Goal: Task Accomplishment & Management: Use online tool/utility

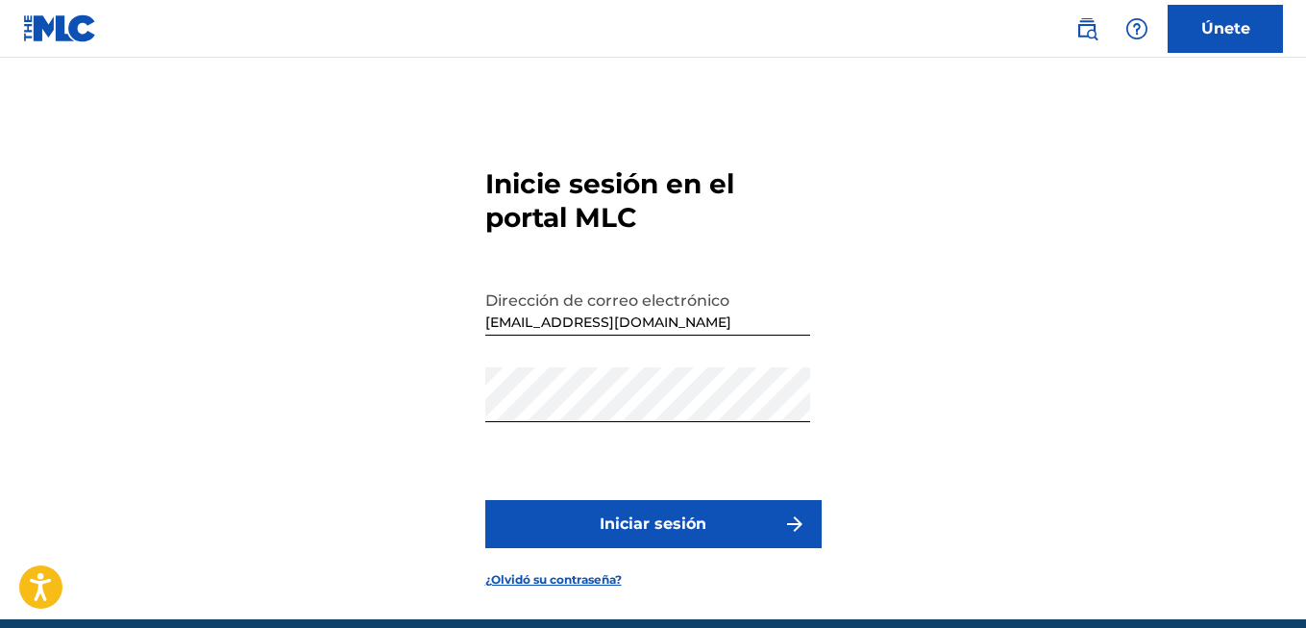
click at [649, 519] on font "Iniciar sesión" at bounding box center [653, 523] width 107 height 23
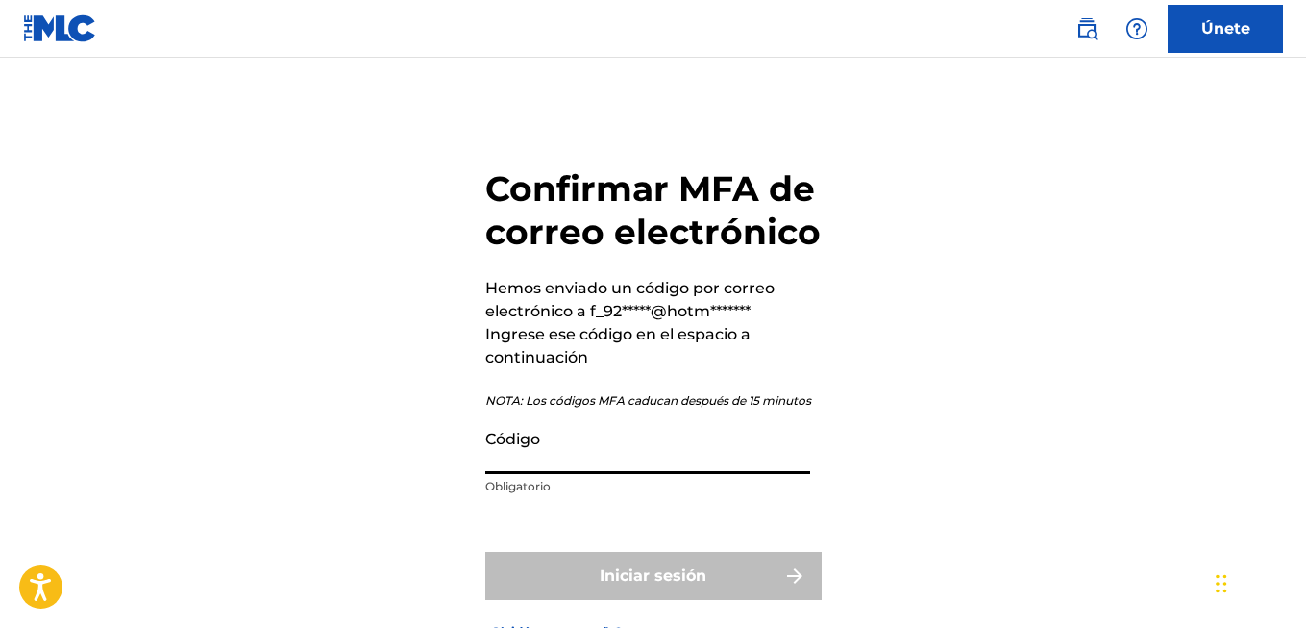
click at [604, 444] on input "Código" at bounding box center [647, 446] width 325 height 55
click at [1113, 235] on div "Confirmar MFA de correo electrónico Hemos enviado un código por correo electrón…" at bounding box center [653, 388] width 1306 height 565
click at [653, 481] on p "Obligatorio" at bounding box center [647, 486] width 325 height 17
drag, startPoint x: 629, startPoint y: 506, endPoint x: 624, endPoint y: 453, distance: 54.1
click at [629, 503] on form "Confirmar MFA de correo electrónico Hemos enviado un código por correo electrón…" at bounding box center [653, 388] width 336 height 565
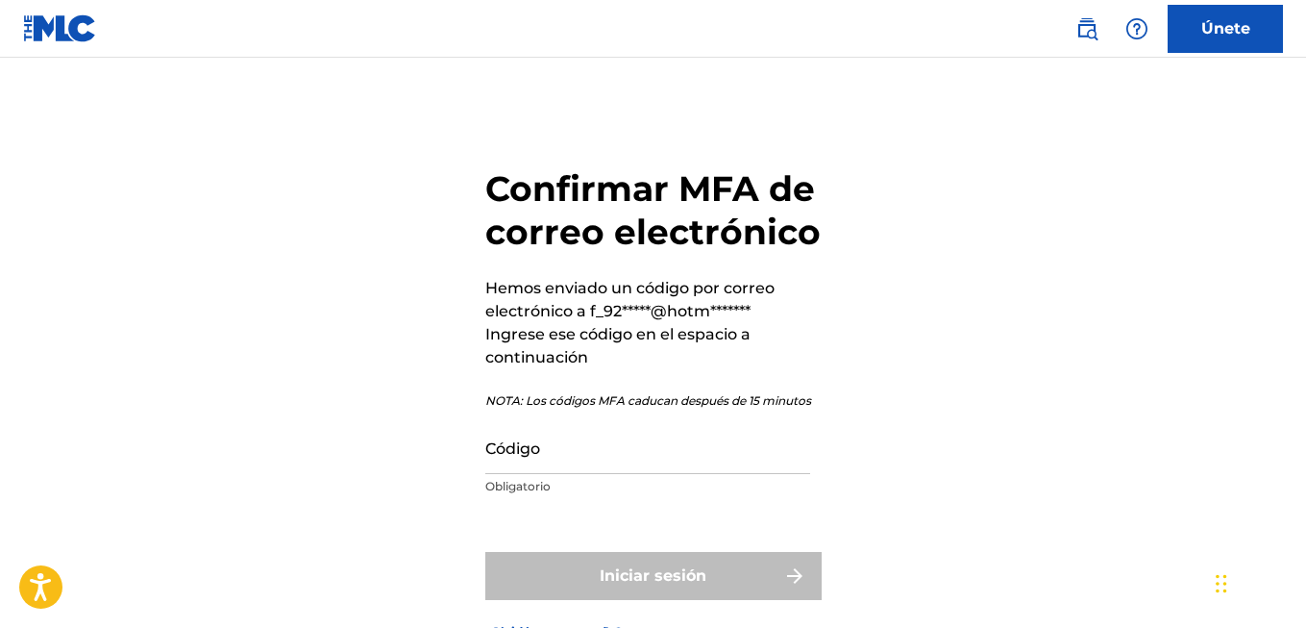
click at [620, 449] on input "Código" at bounding box center [647, 446] width 325 height 55
paste input "874972"
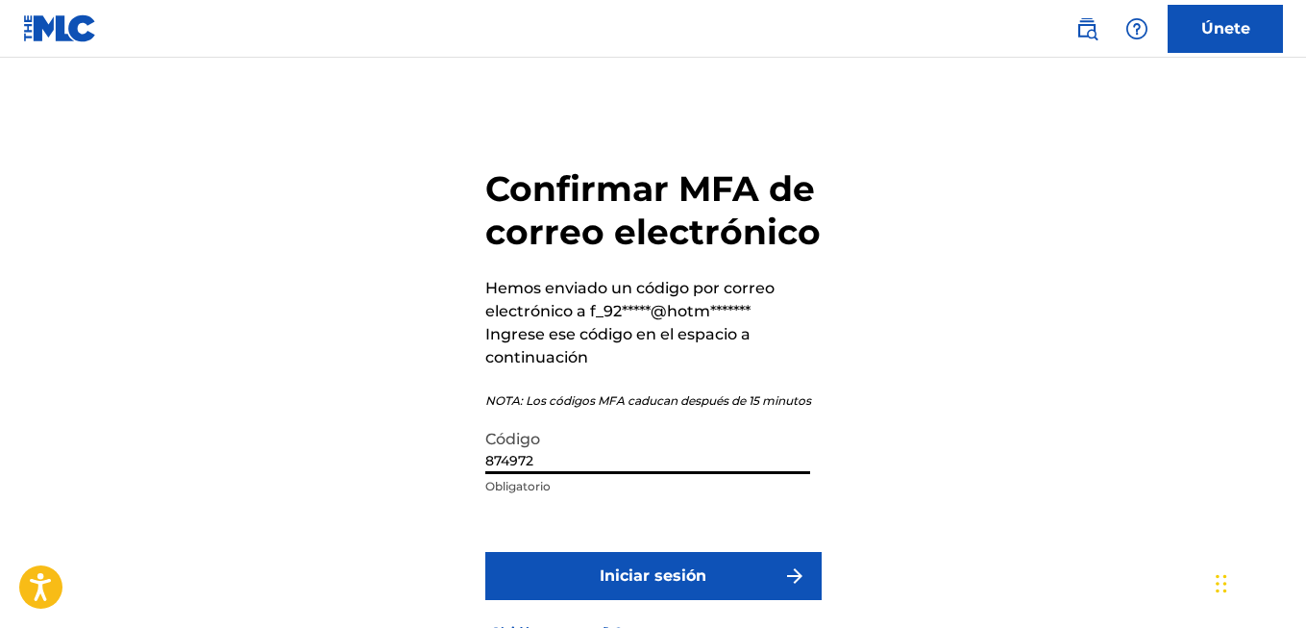
type input "874972"
click at [608, 591] on button "Iniciar sesión" at bounding box center [653, 576] width 336 height 48
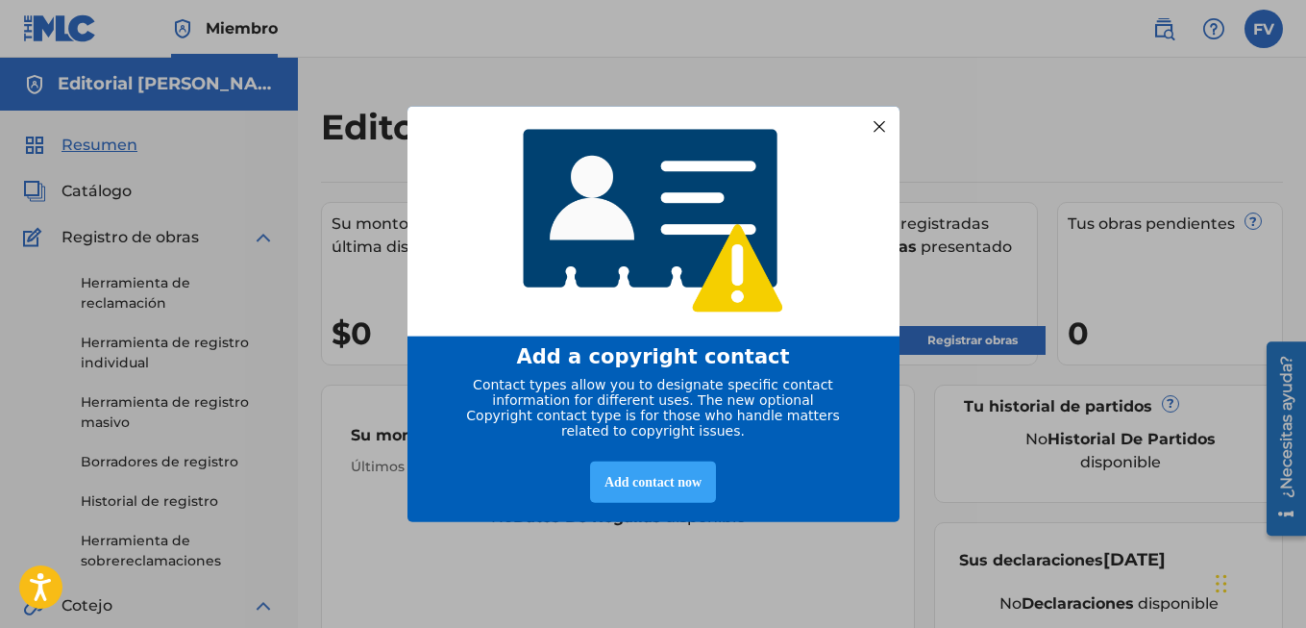
click at [651, 489] on div "Add contact now" at bounding box center [653, 481] width 126 height 41
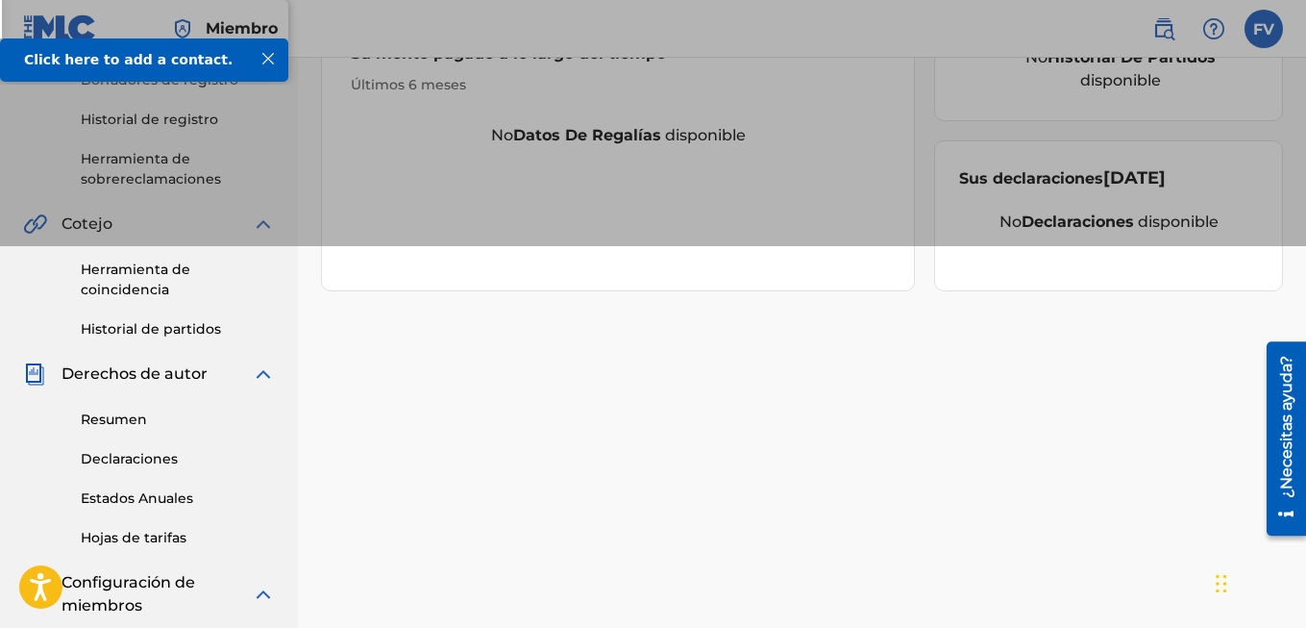
scroll to position [15, 0]
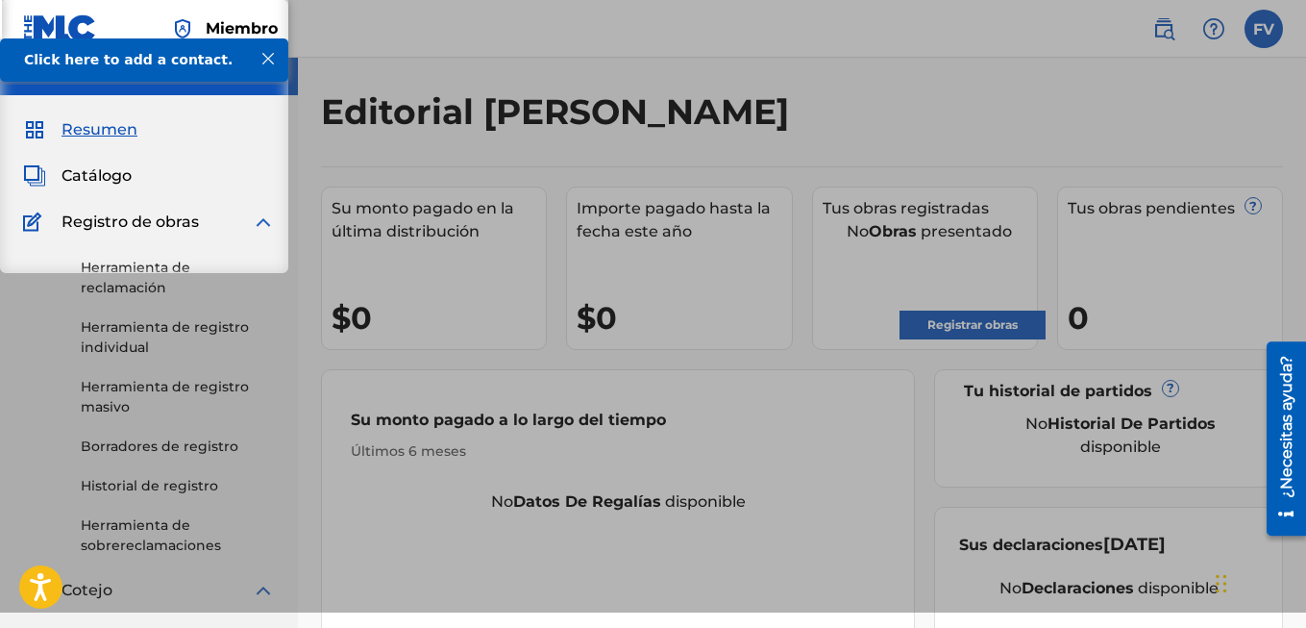
click at [800, 107] on div "Editorial [PERSON_NAME]" at bounding box center [691, 118] width 741 height 57
click at [836, 109] on div "Editorial [PERSON_NAME]" at bounding box center [691, 118] width 741 height 57
drag, startPoint x: 842, startPoint y: 106, endPoint x: 633, endPoint y: 94, distance: 208.9
click at [703, 104] on div "Editorial [PERSON_NAME]" at bounding box center [691, 118] width 741 height 57
click at [268, 60] on div at bounding box center [268, 58] width 25 height 25
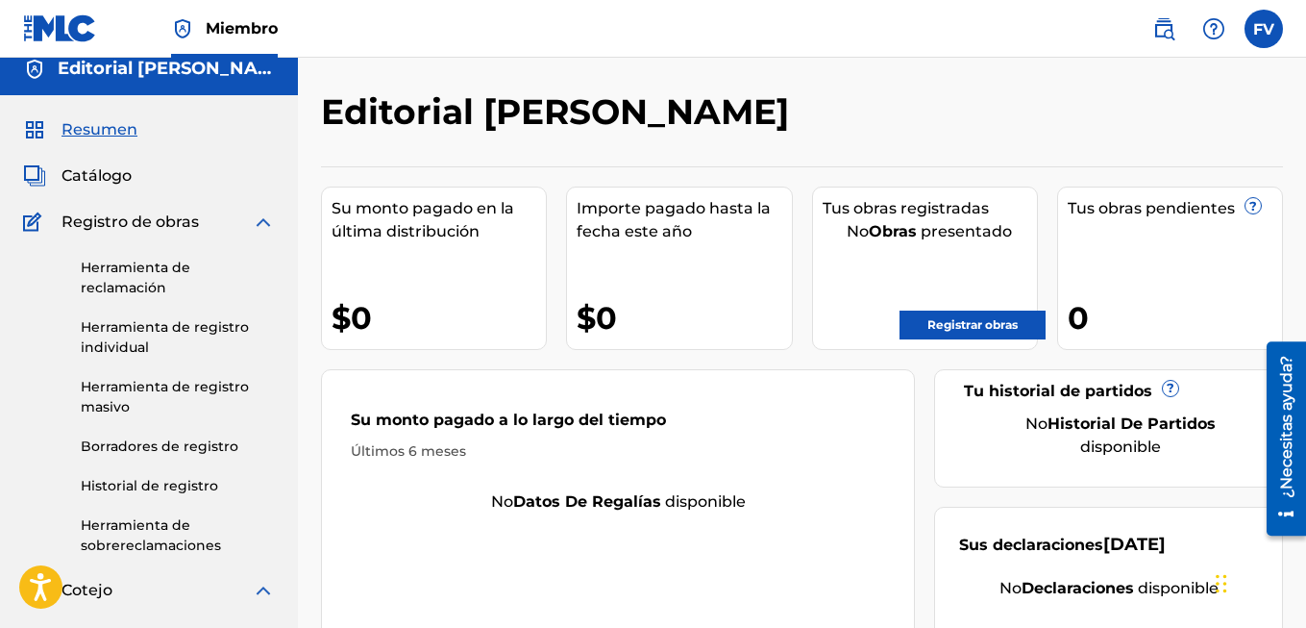
click at [940, 326] on link "Registrar obras" at bounding box center [973, 324] width 146 height 29
